Goal: Communication & Community: Answer question/provide support

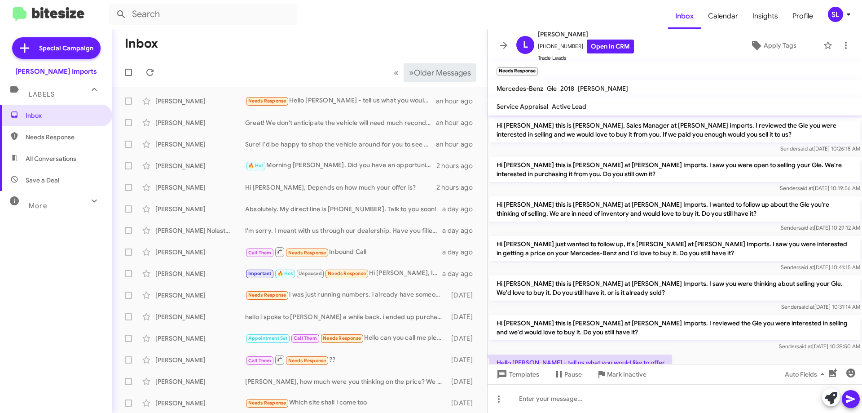
scroll to position [53, 0]
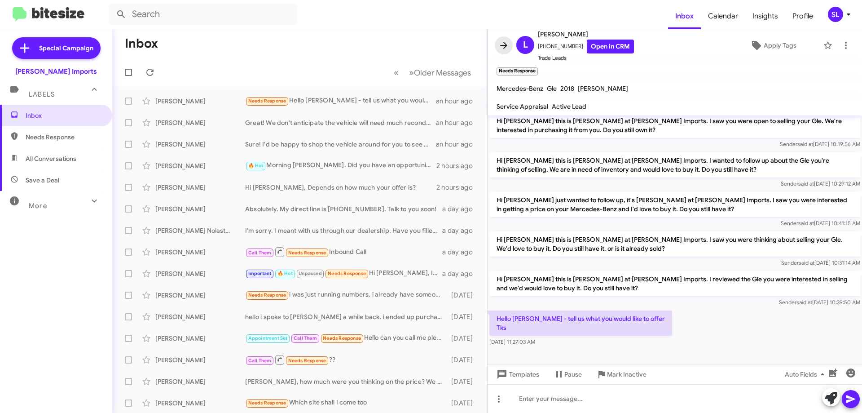
click at [500, 48] on icon at bounding box center [504, 45] width 11 height 11
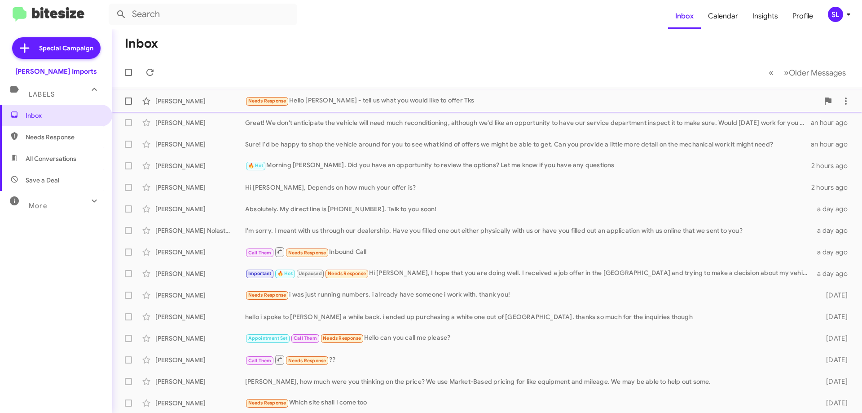
click at [381, 104] on div "Needs Response Hello [PERSON_NAME] - tell us what you would like to offer Tks" at bounding box center [532, 101] width 574 height 10
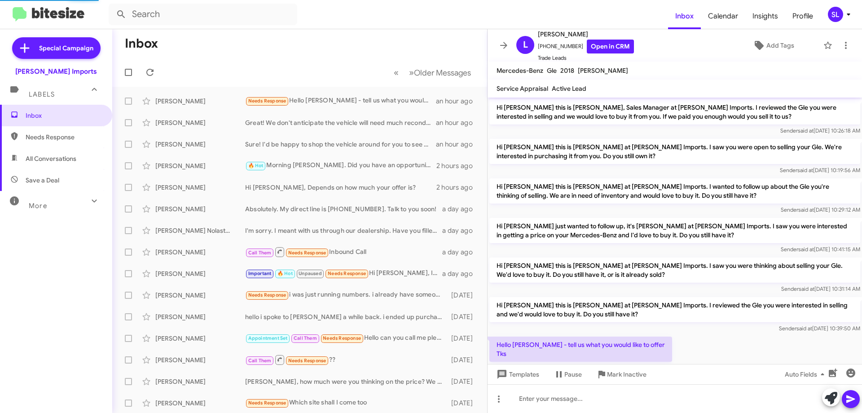
scroll to position [35, 0]
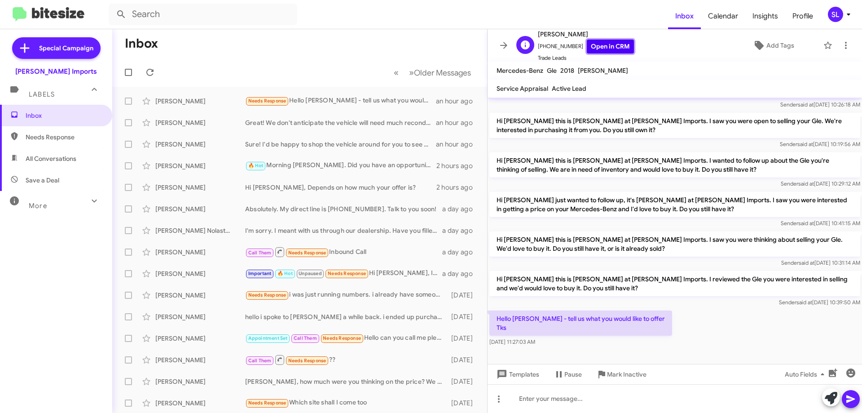
click at [607, 45] on link "Open in CRM" at bounding box center [610, 47] width 47 height 14
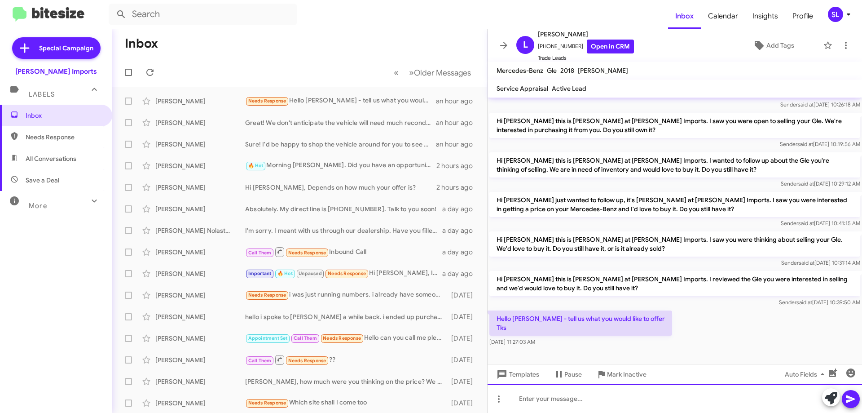
click at [562, 402] on div at bounding box center [675, 398] width 375 height 29
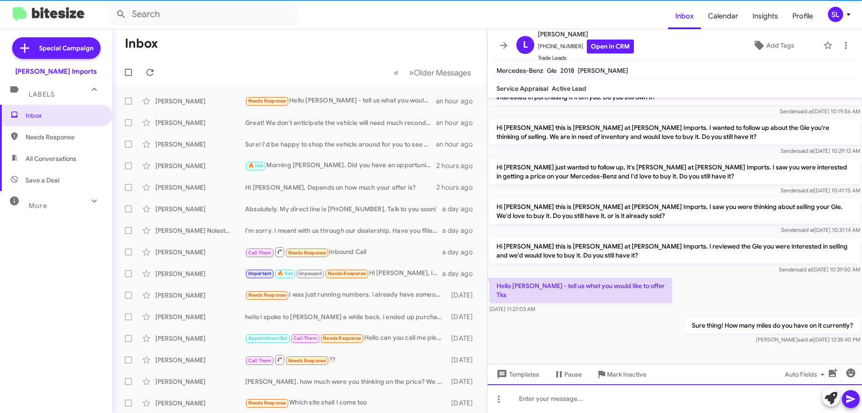
scroll to position [68, 0]
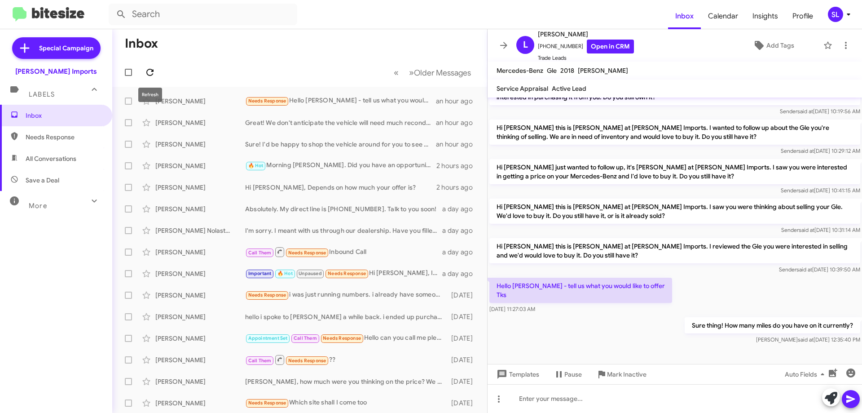
click at [154, 75] on icon at bounding box center [150, 72] width 11 height 11
click at [507, 47] on icon at bounding box center [504, 45] width 11 height 11
